Goal: Navigation & Orientation: Find specific page/section

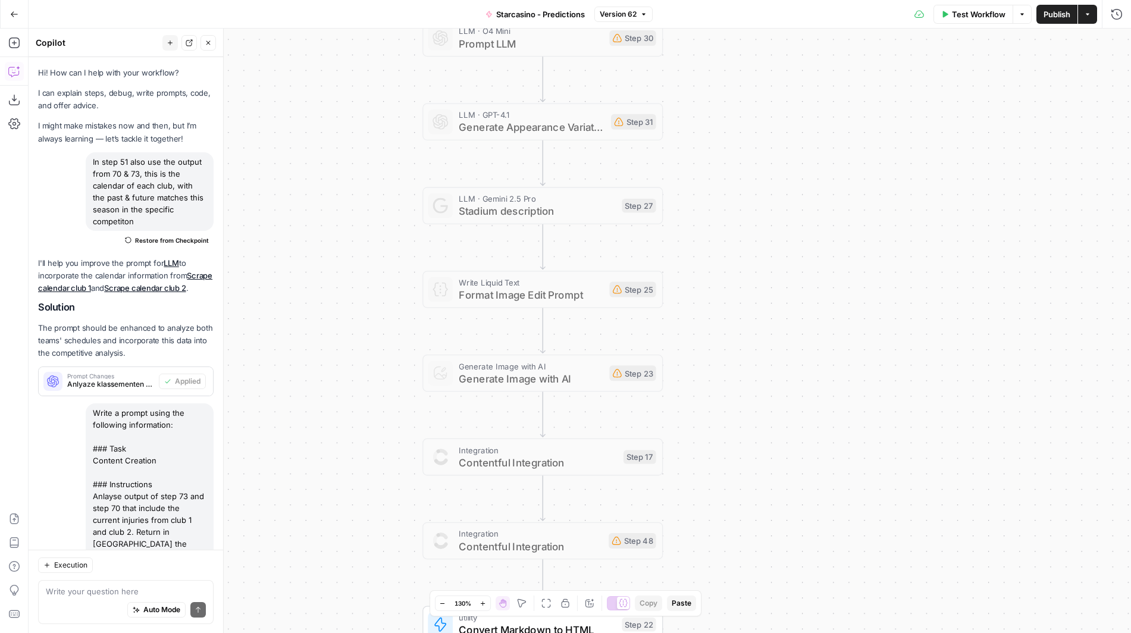
click at [1065, 21] on button "Publish" at bounding box center [1057, 14] width 41 height 19
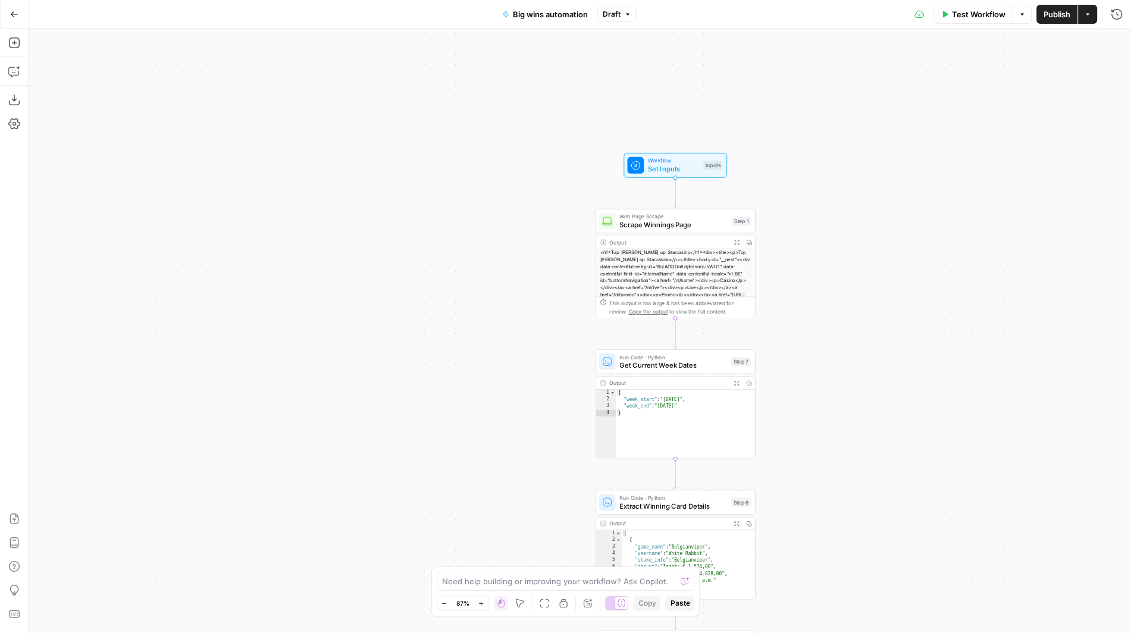
click at [14, 12] on icon "button" at bounding box center [14, 14] width 8 height 8
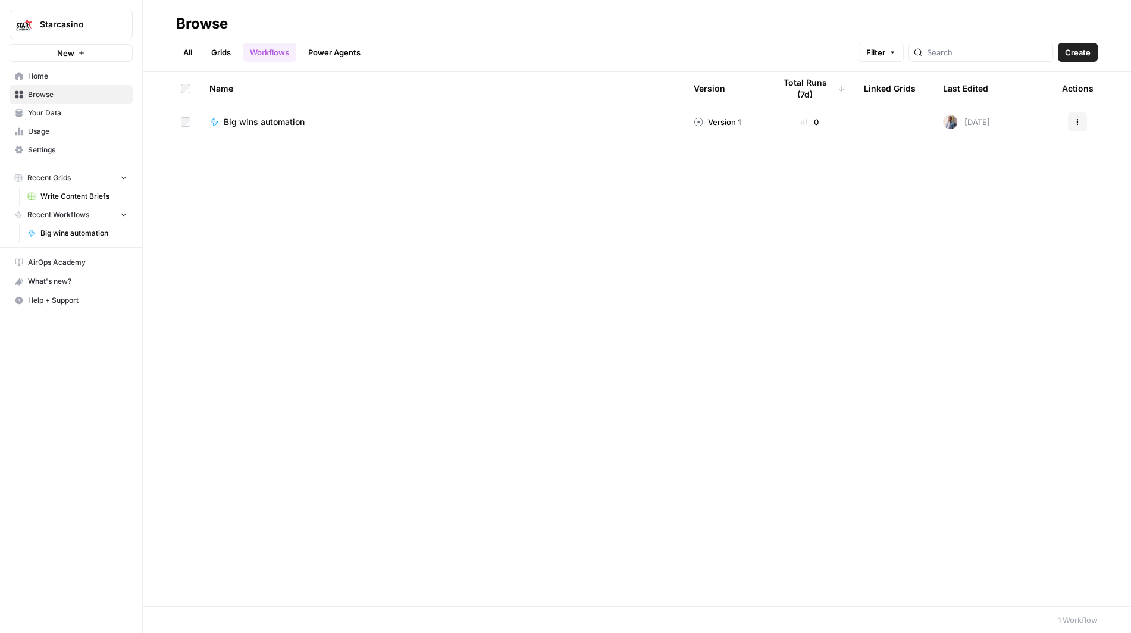
click at [70, 21] on span "Starcasino" at bounding box center [76, 24] width 72 height 12
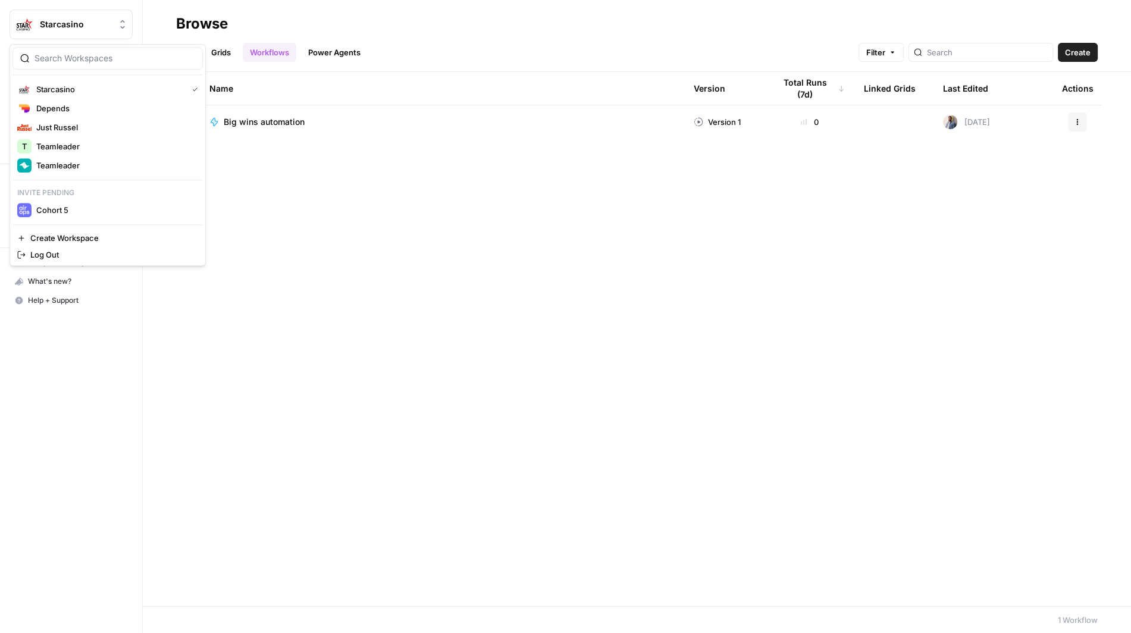
click at [269, 204] on div "Name Version Total Runs (7d) Linked Grids Last Edited Actions Big wins automati…" at bounding box center [637, 339] width 989 height 534
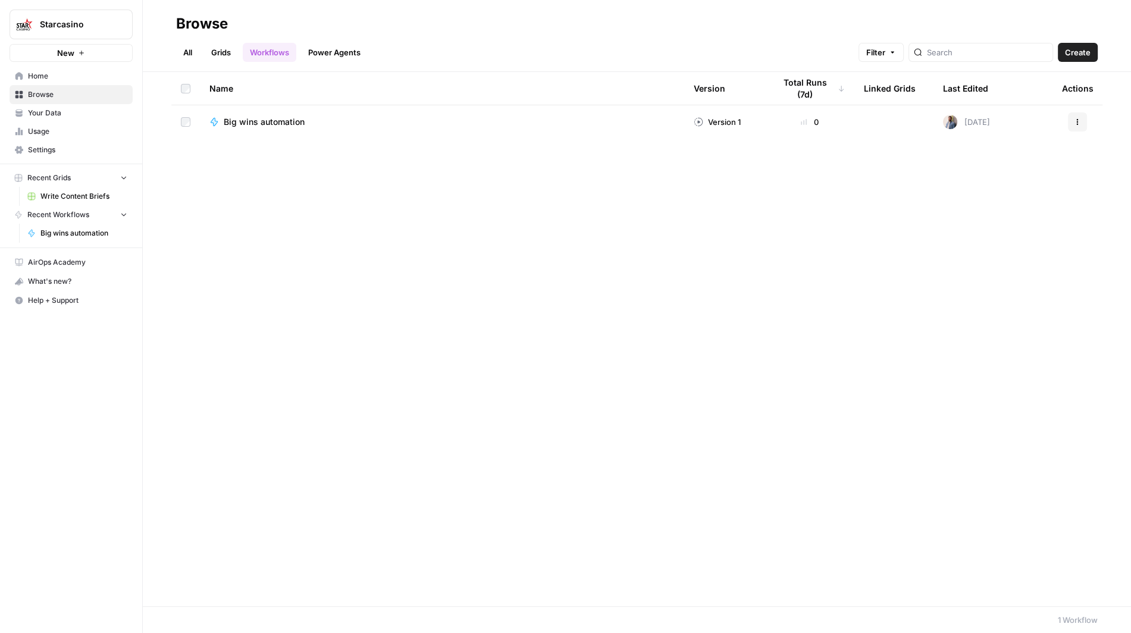
click at [189, 199] on div "Name Version Total Runs (7d) Linked Grids Last Edited Actions Big wins automati…" at bounding box center [637, 339] width 989 height 534
click at [92, 80] on span "Home" at bounding box center [77, 76] width 99 height 11
